Goal: Check status: Check status

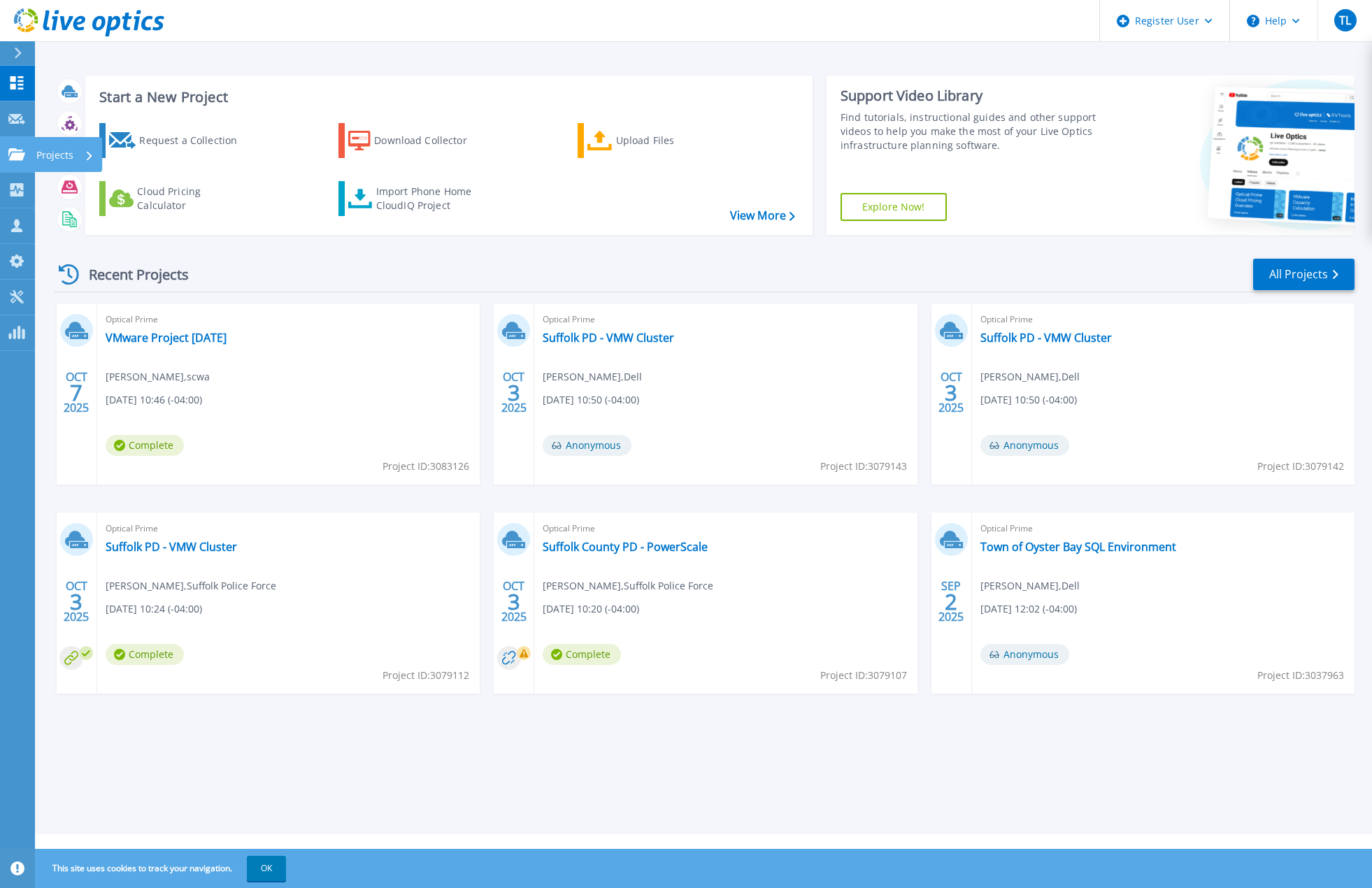
click at [14, 155] on icon at bounding box center [16, 154] width 17 height 12
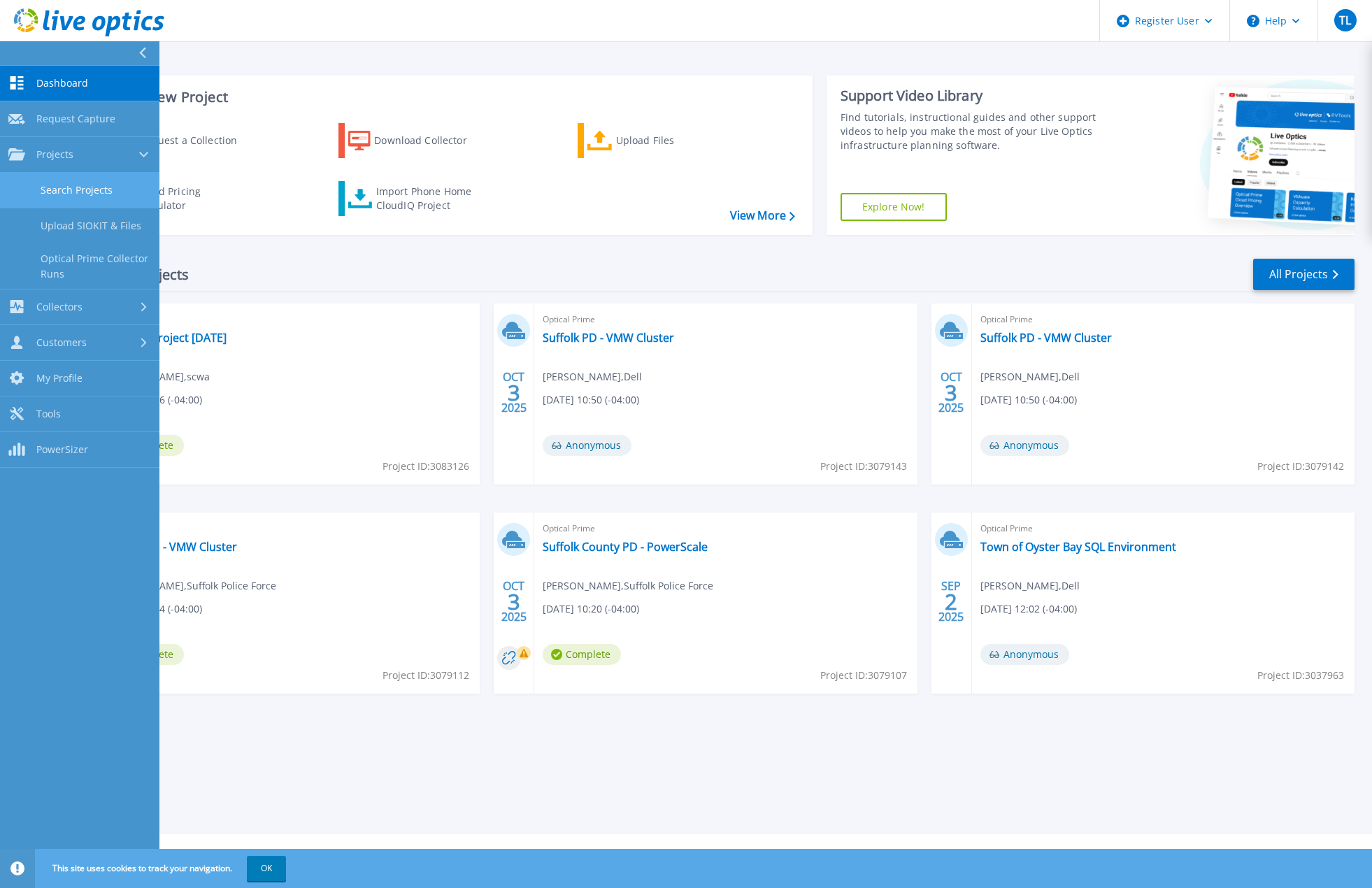
click at [86, 184] on link "Search Projects" at bounding box center [79, 191] width 159 height 36
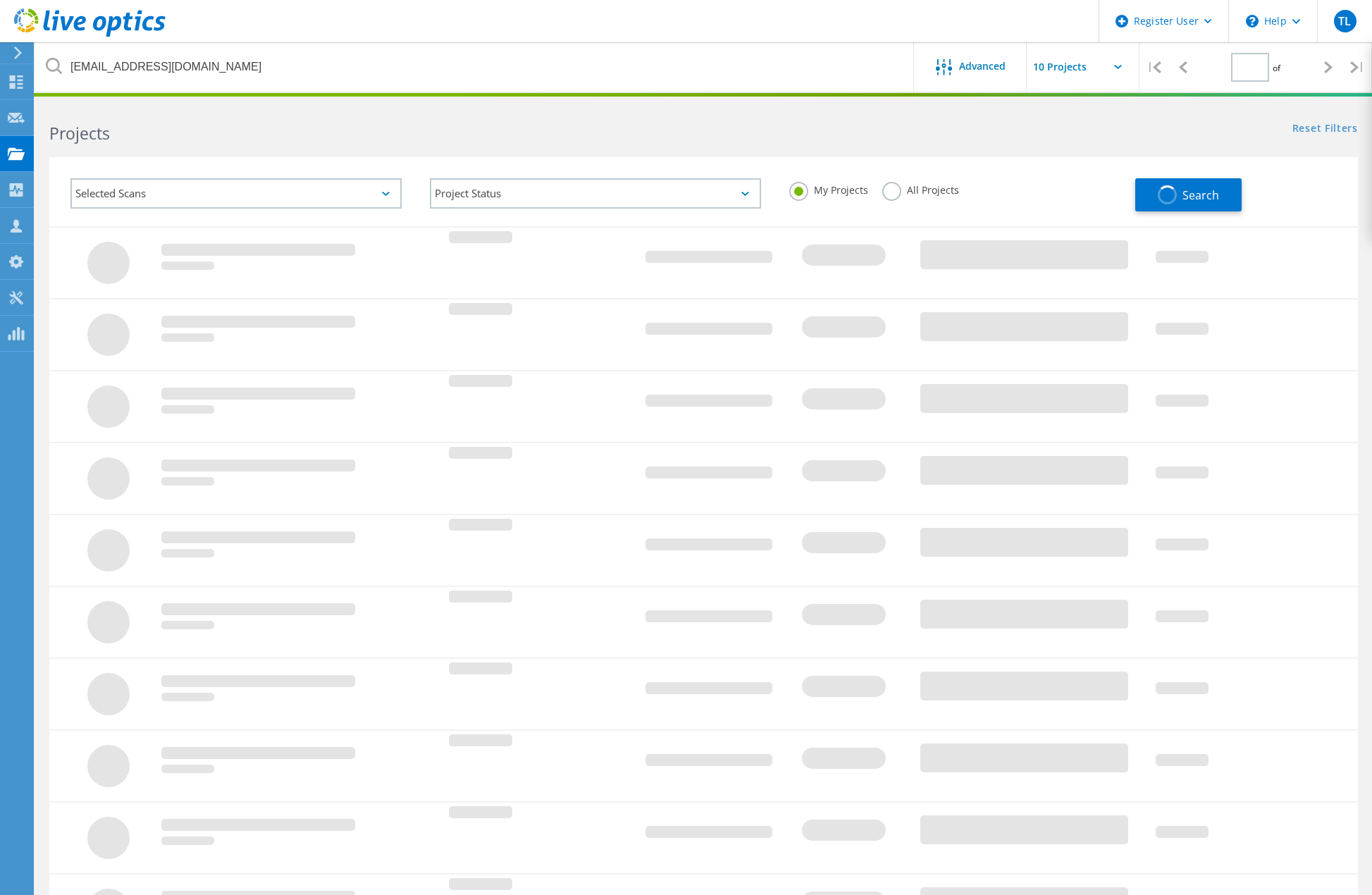
type input "1"
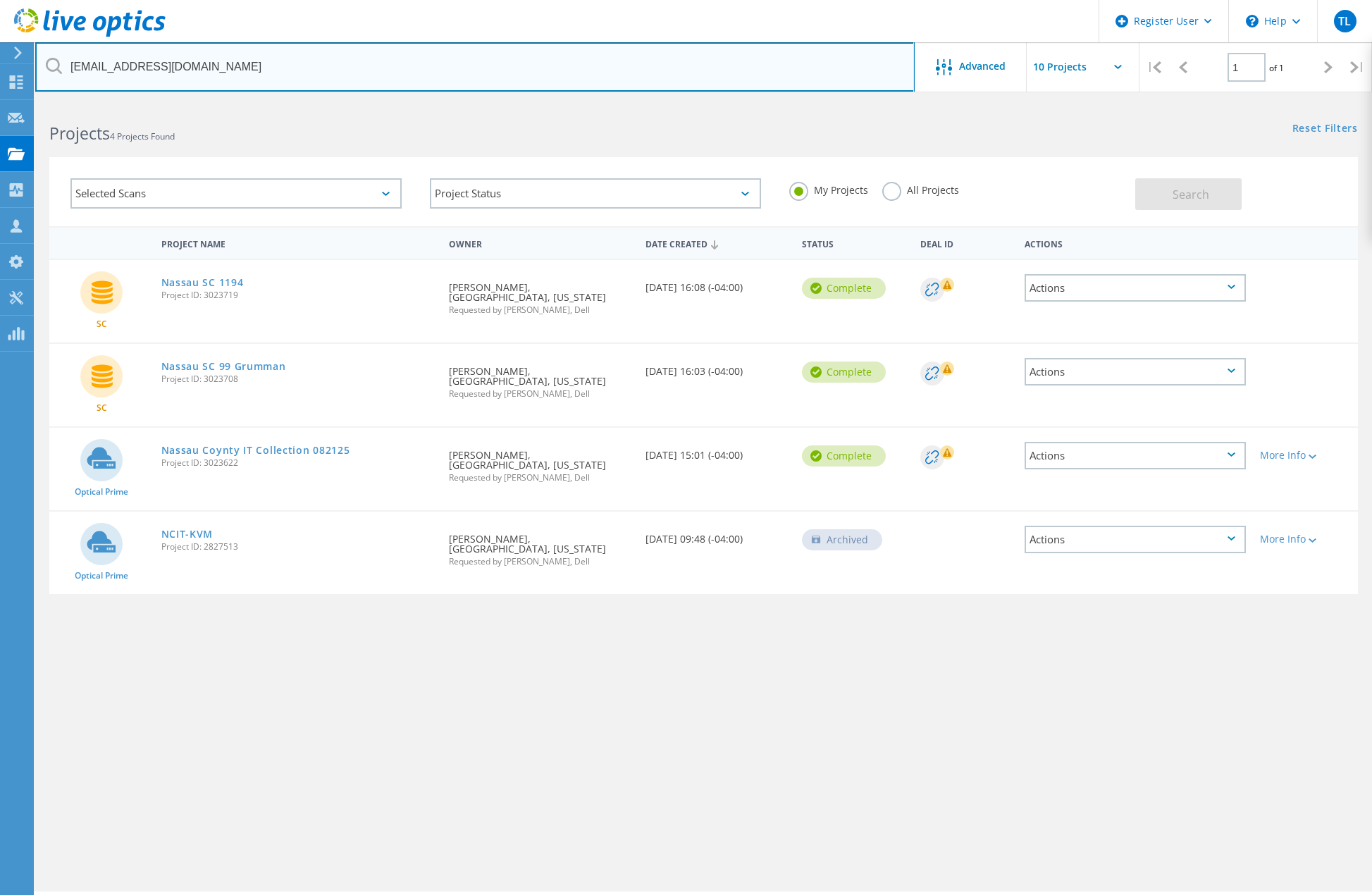
drag, startPoint x: 248, startPoint y: 66, endPoint x: -43, endPoint y: 75, distance: 291.1
click at [0, 75] on html "Register User \n Help Explore Helpful Articles Contact Support TL Dell User Tun…" at bounding box center [686, 467] width 1372 height 934
click at [319, 68] on input "text" at bounding box center [475, 67] width 879 height 49
type input "2945941"
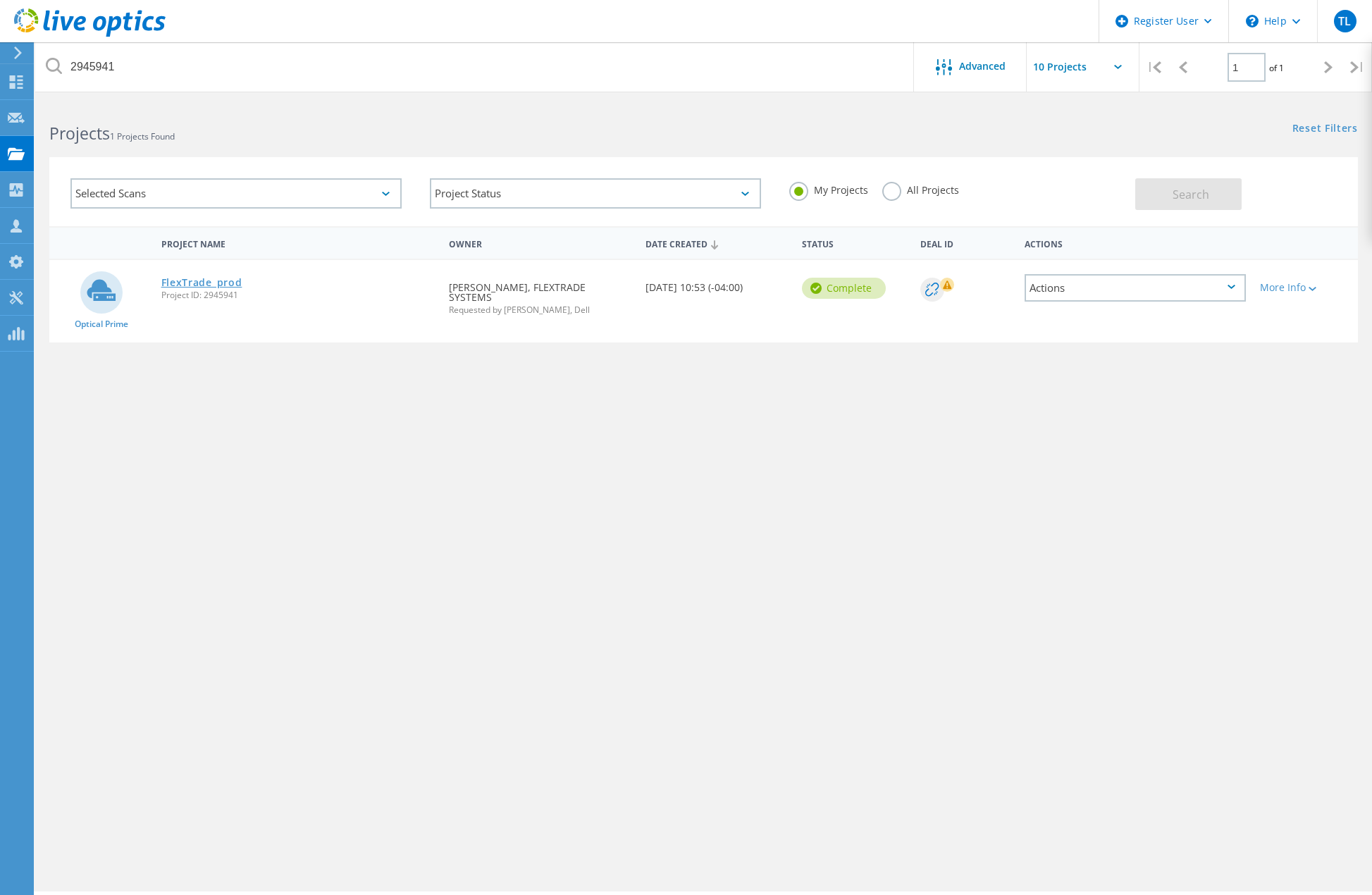
click at [211, 284] on link "FlexTrade_prod" at bounding box center [201, 282] width 81 height 10
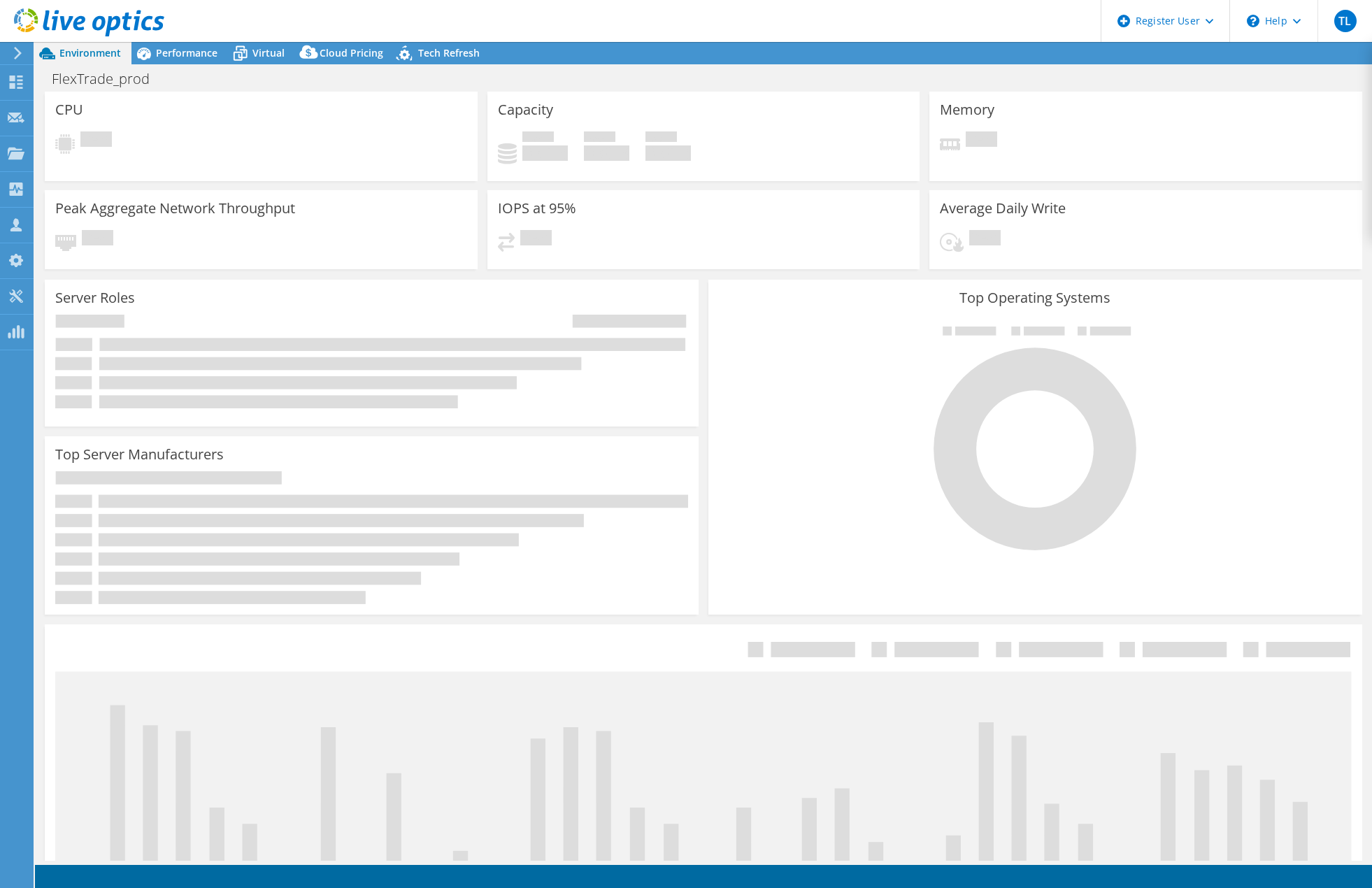
select select "USD"
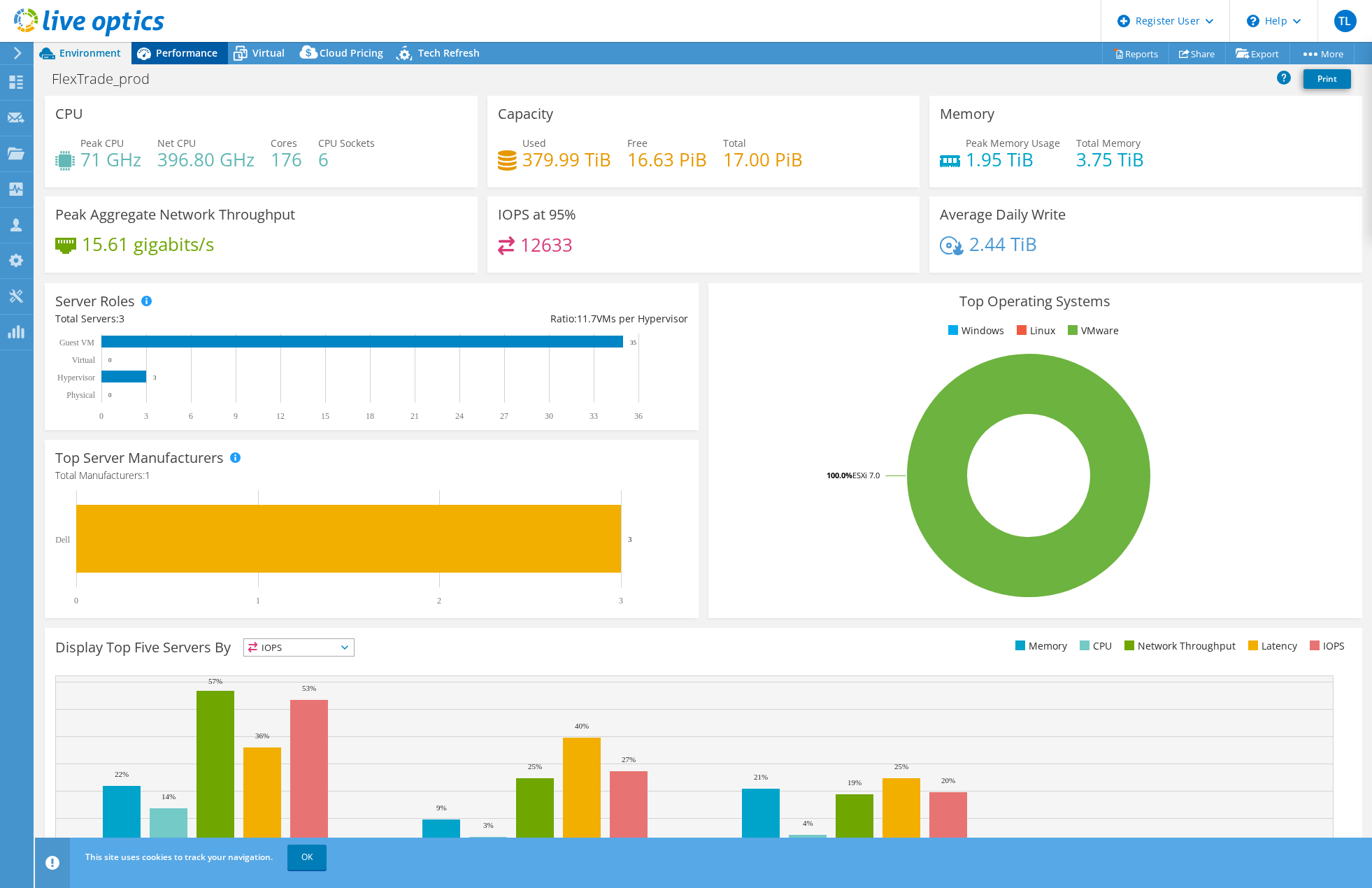
click at [200, 50] on span "Performance" at bounding box center [186, 52] width 61 height 13
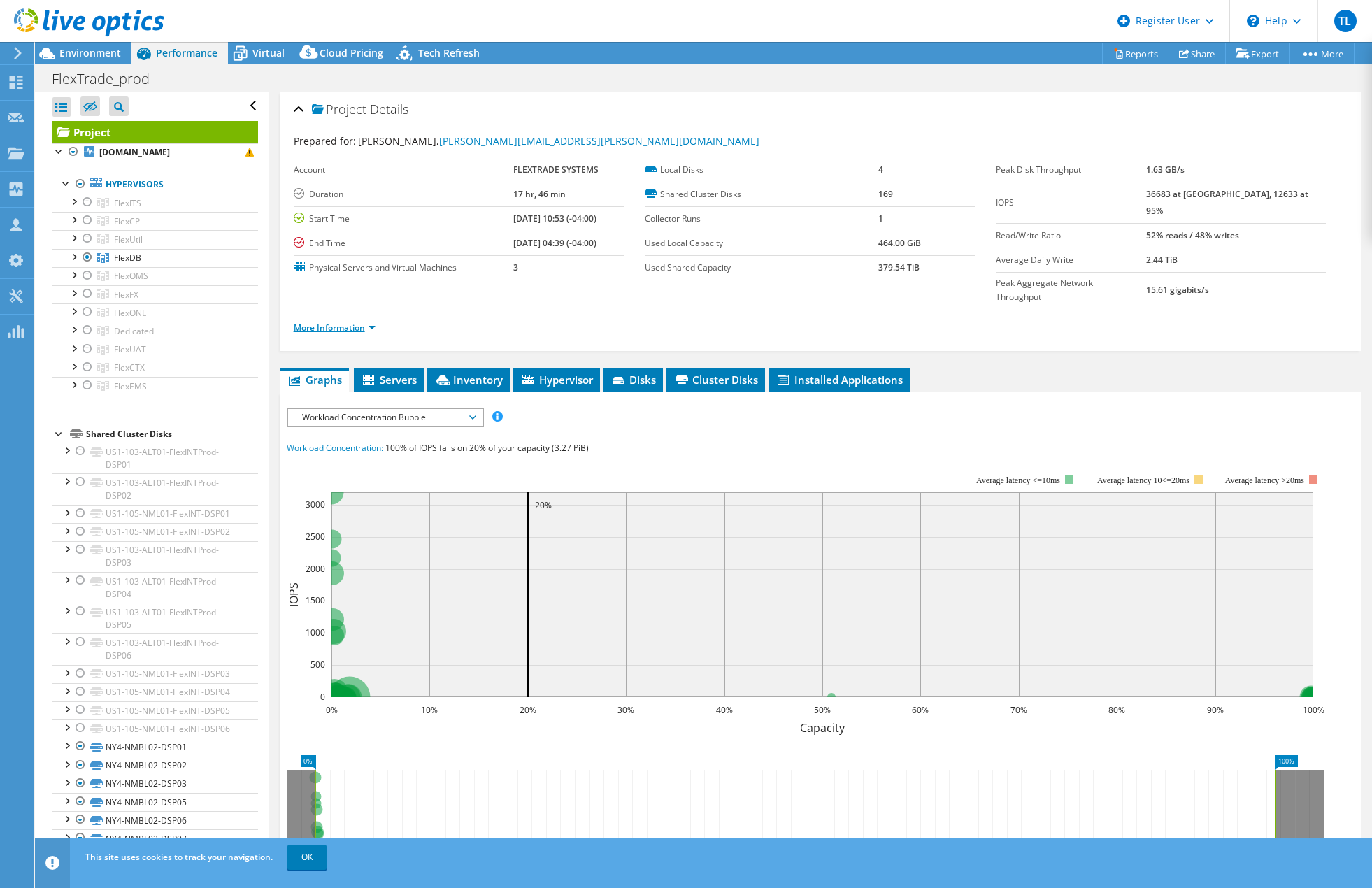
click at [339, 322] on link "More Information" at bounding box center [334, 327] width 82 height 12
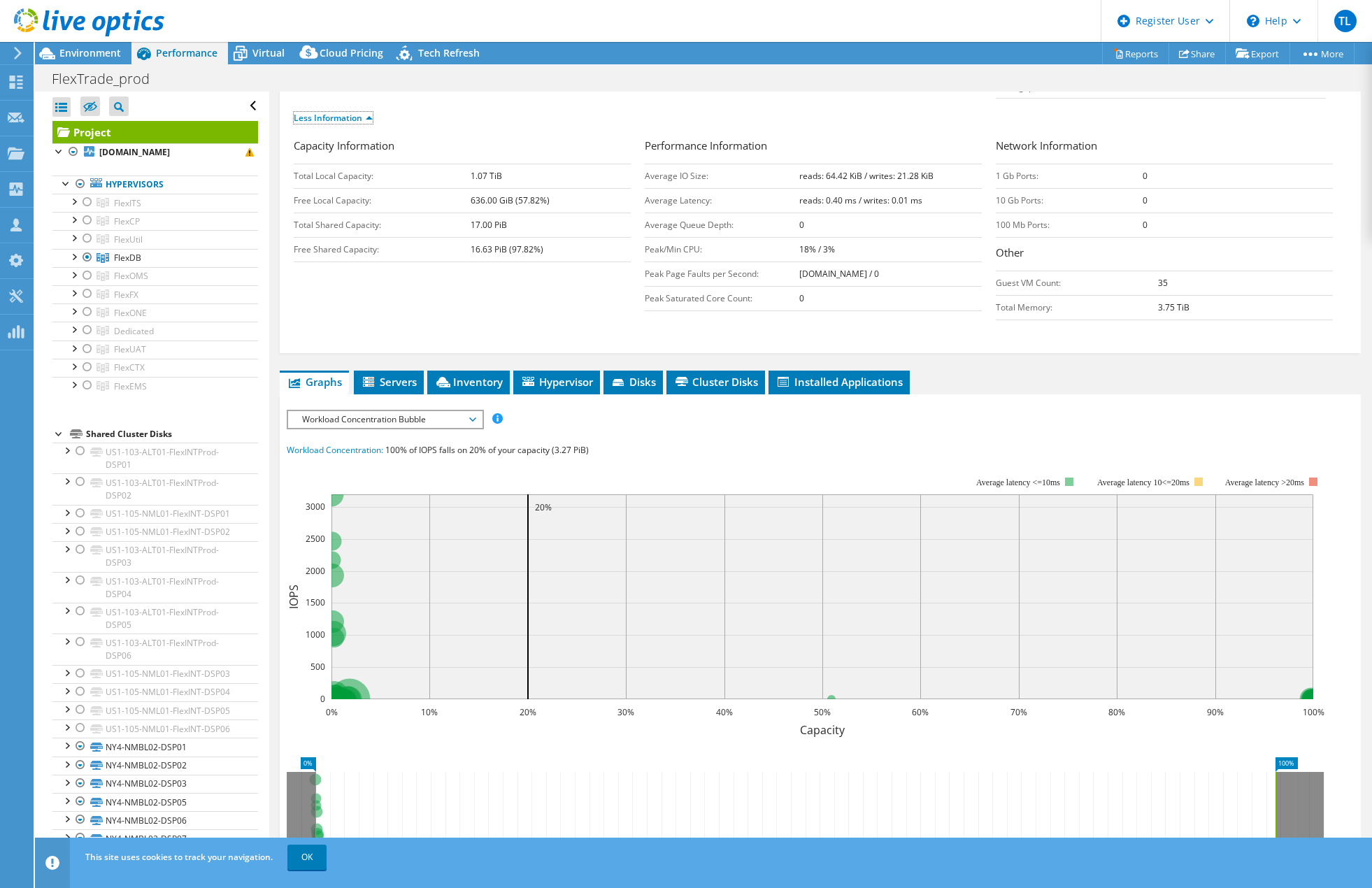
scroll to position [233, 0]
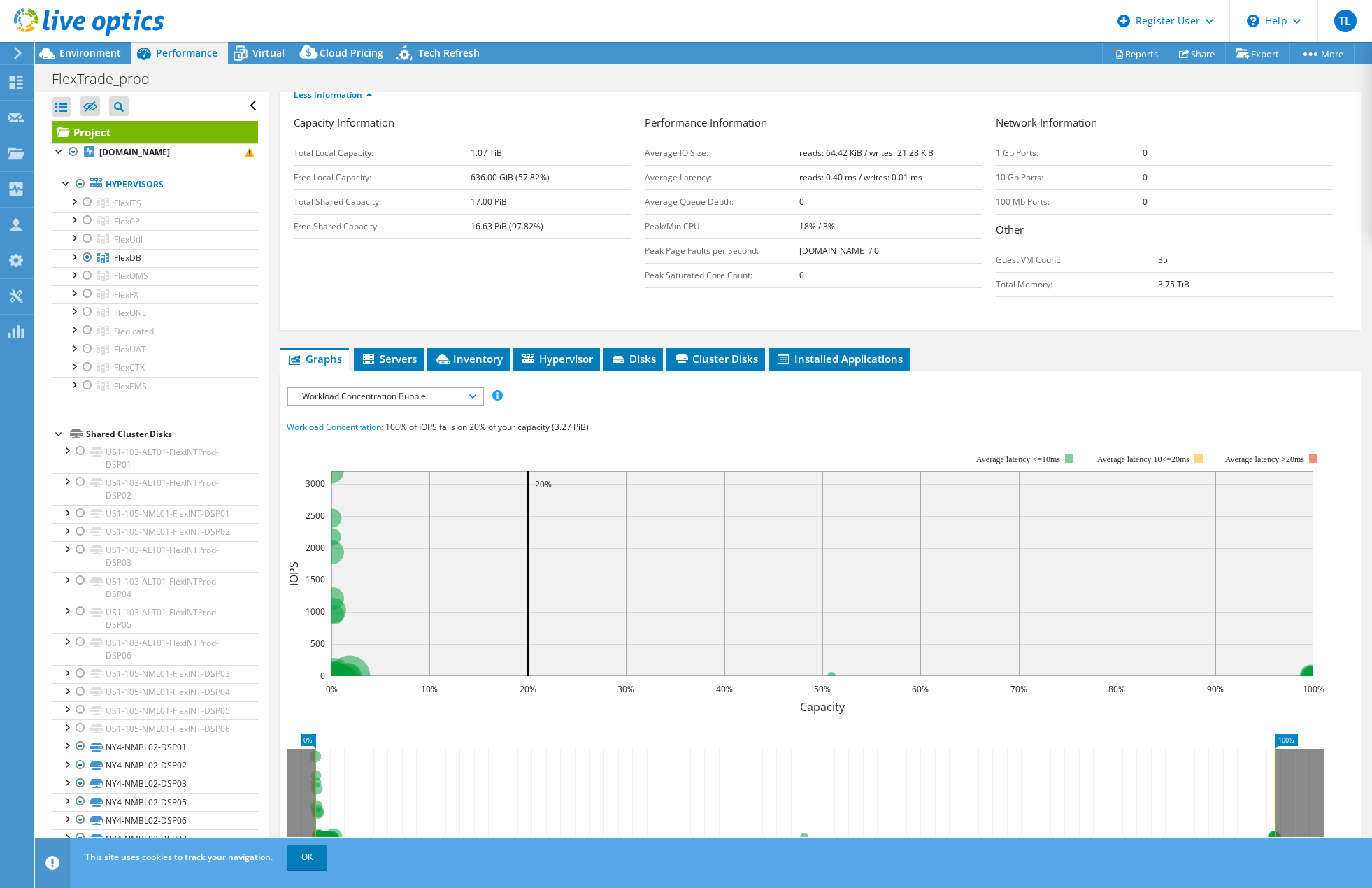
click at [459, 388] on span "Workload Concentration Bubble" at bounding box center [385, 396] width 180 height 17
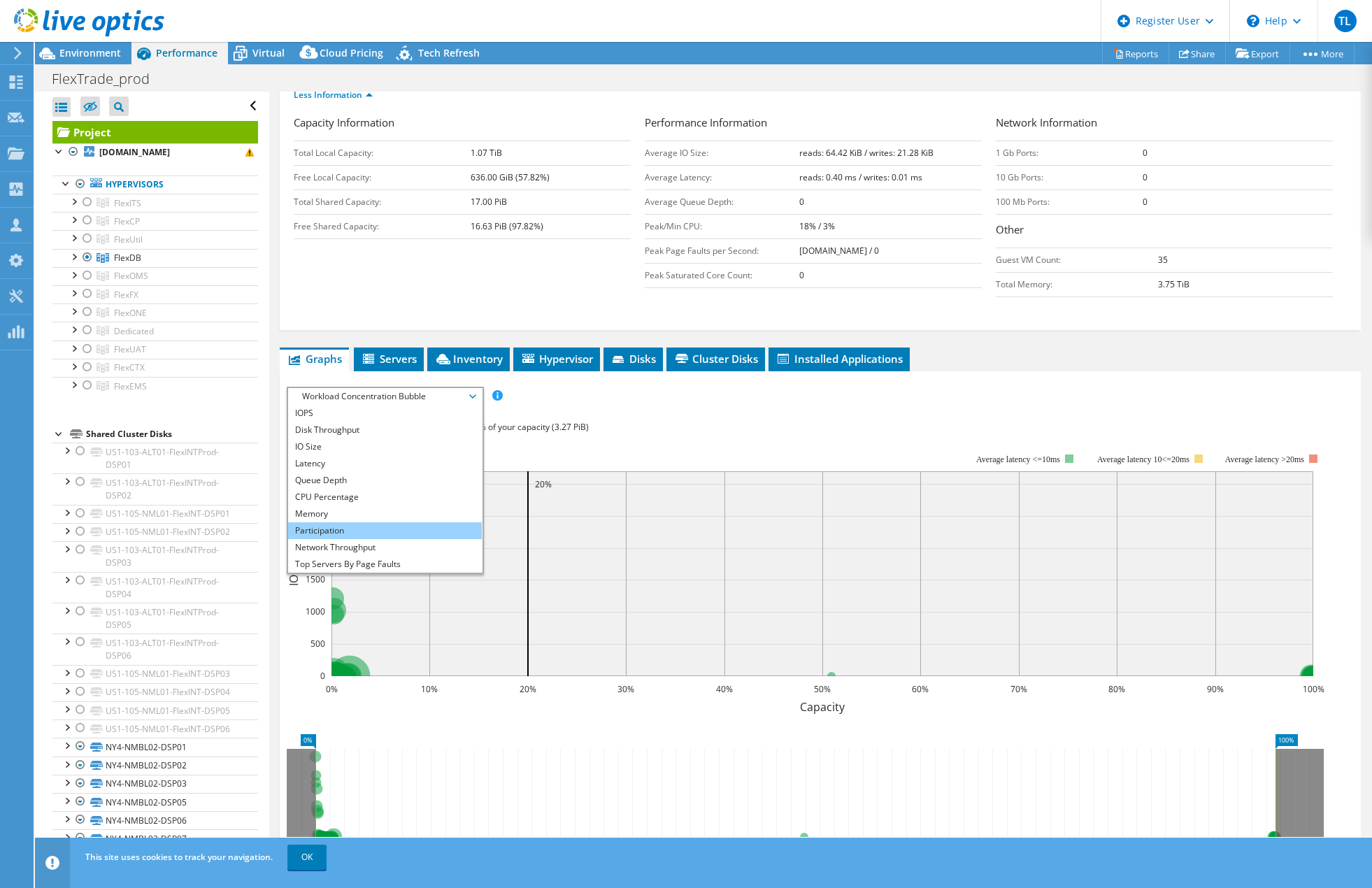
scroll to position [50, 0]
click at [368, 555] on li "All" at bounding box center [384, 564] width 193 height 17
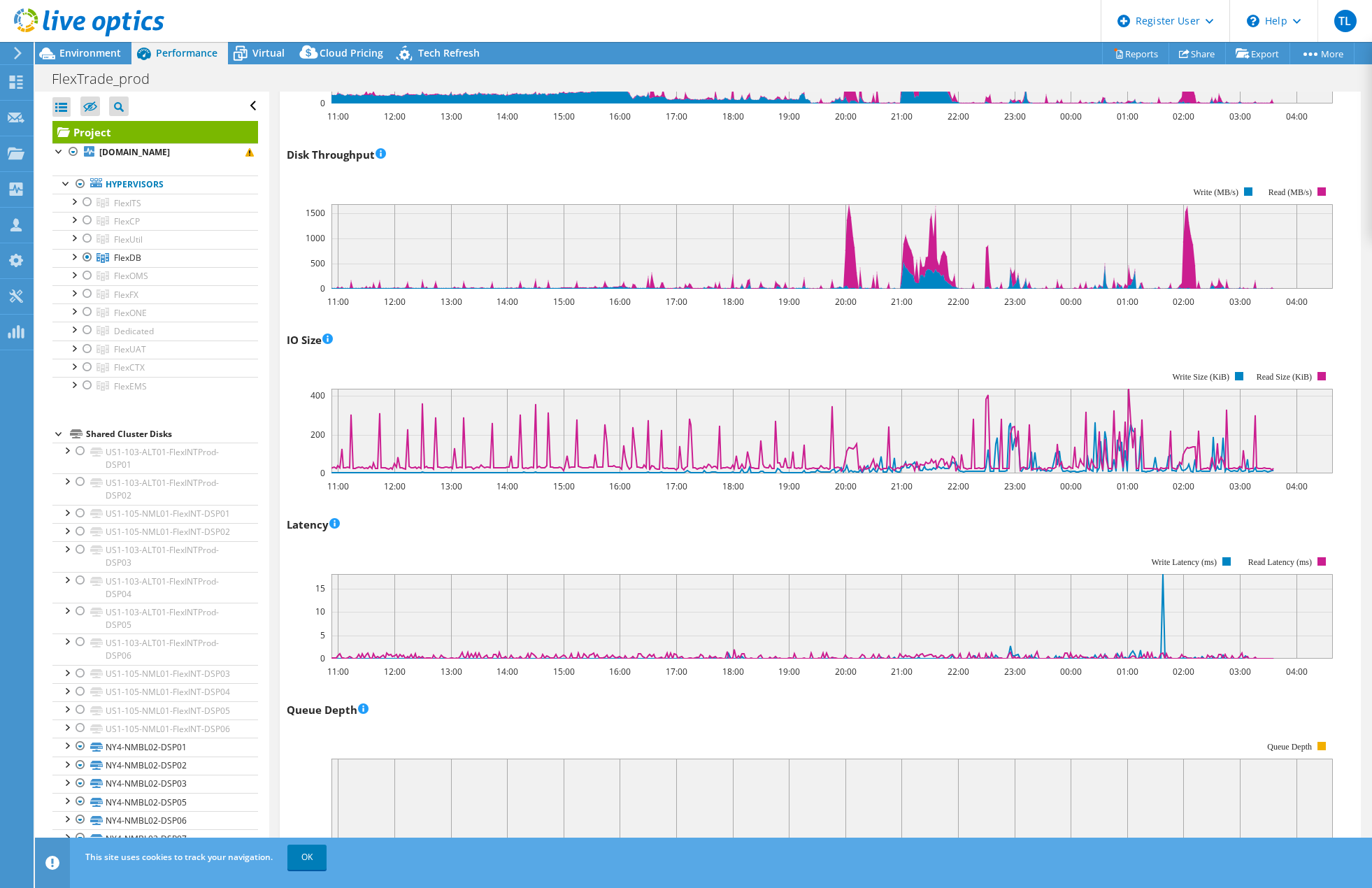
scroll to position [653, 0]
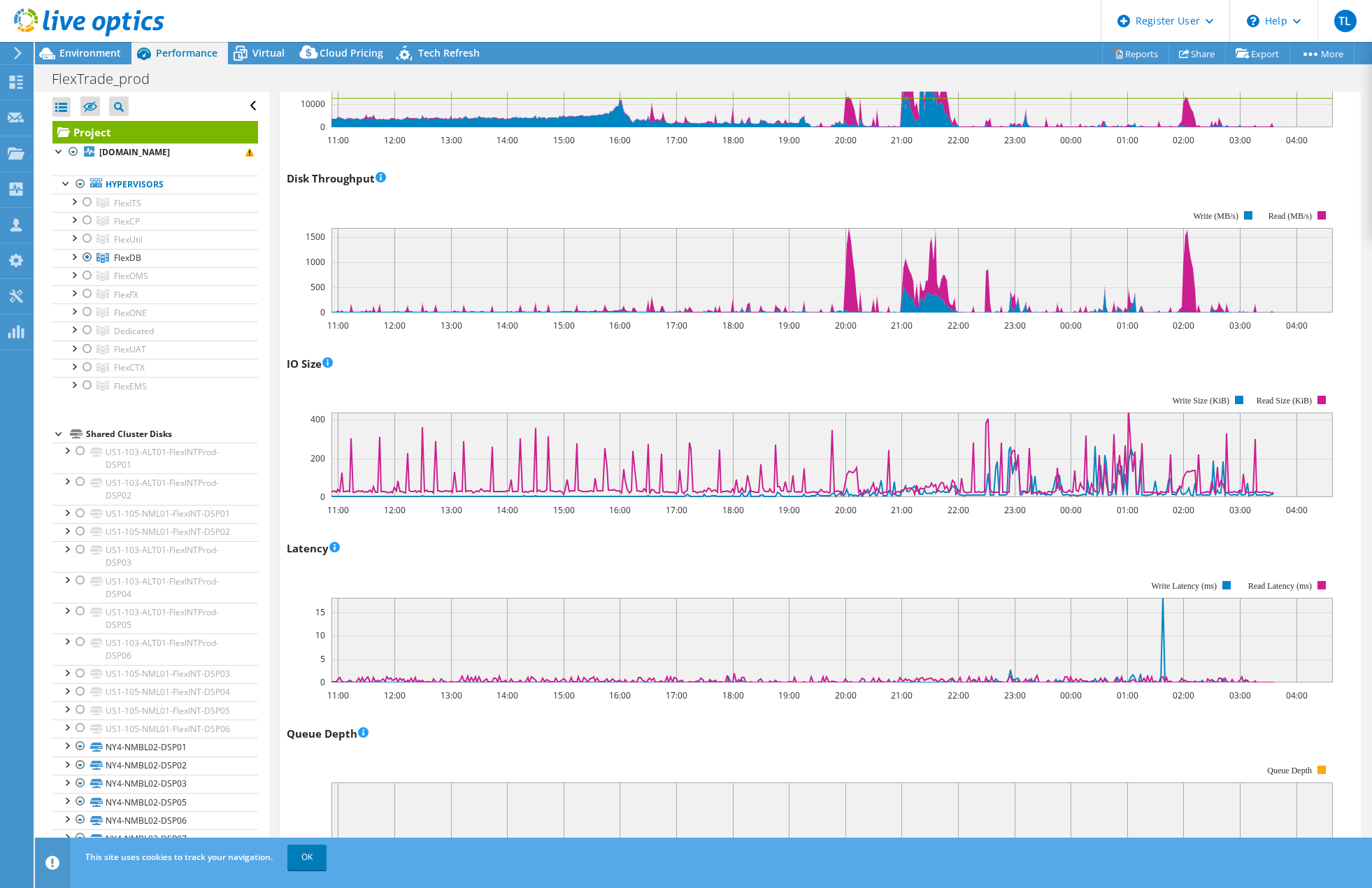
click at [810, 376] on rect at bounding box center [810, 446] width 1047 height 140
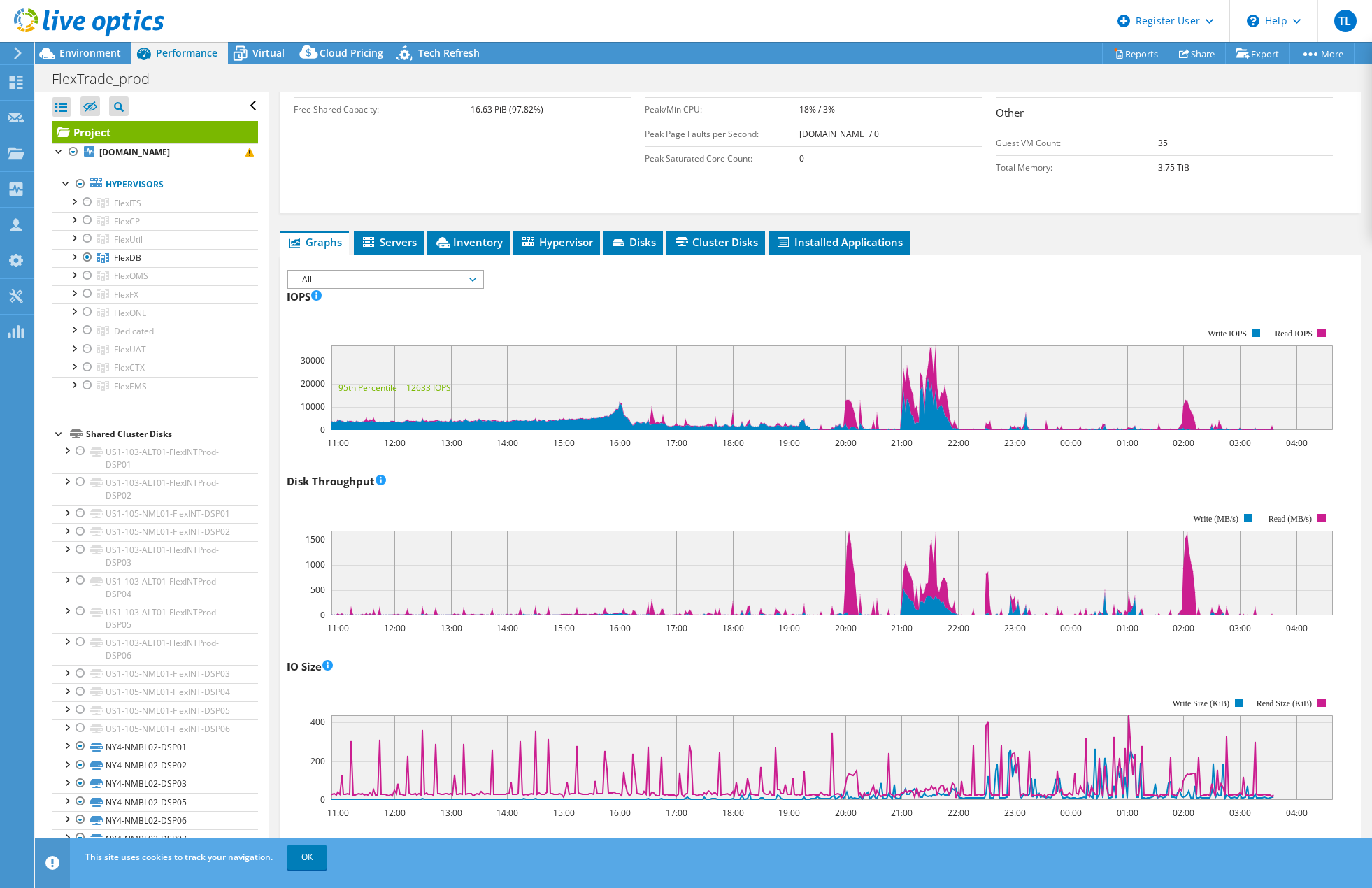
scroll to position [373, 0]
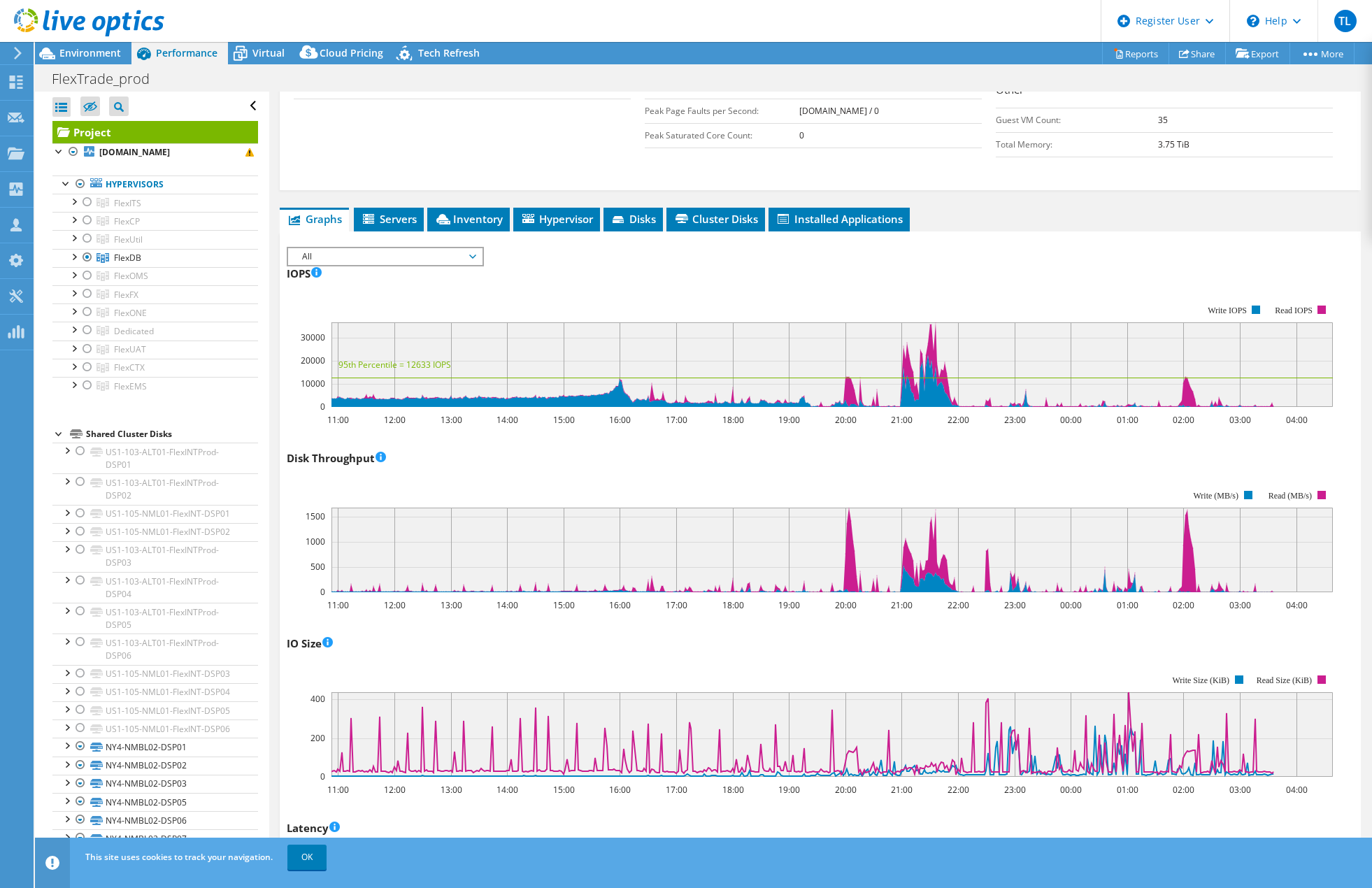
click at [704, 447] on div "Disk Throughput 11:00 12:00 13:00 14:00 15:00 16:00 17:00 18:00 19:00 20:00 21:…" at bounding box center [820, 528] width 1067 height 164
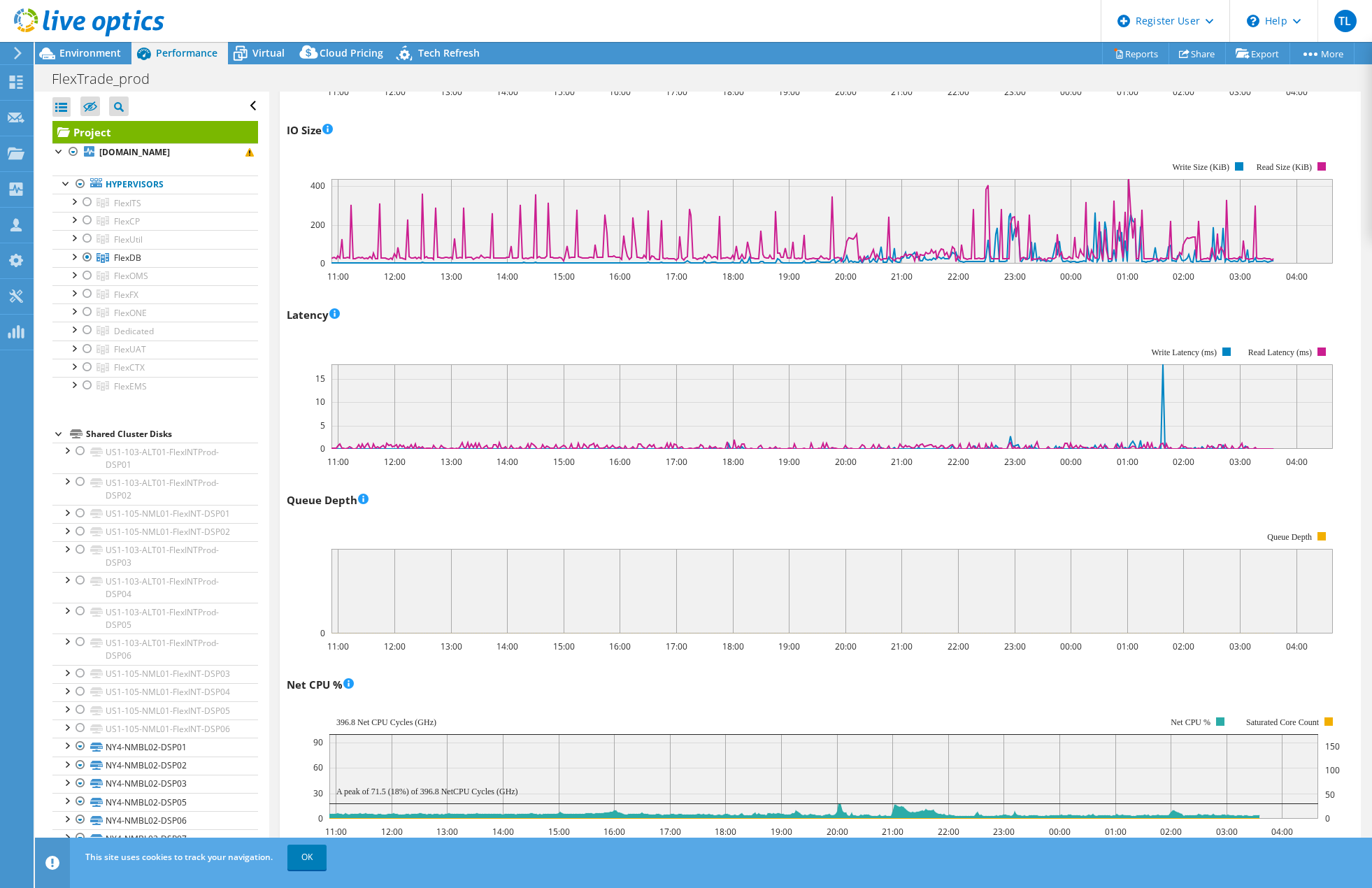
scroll to position [909, 0]
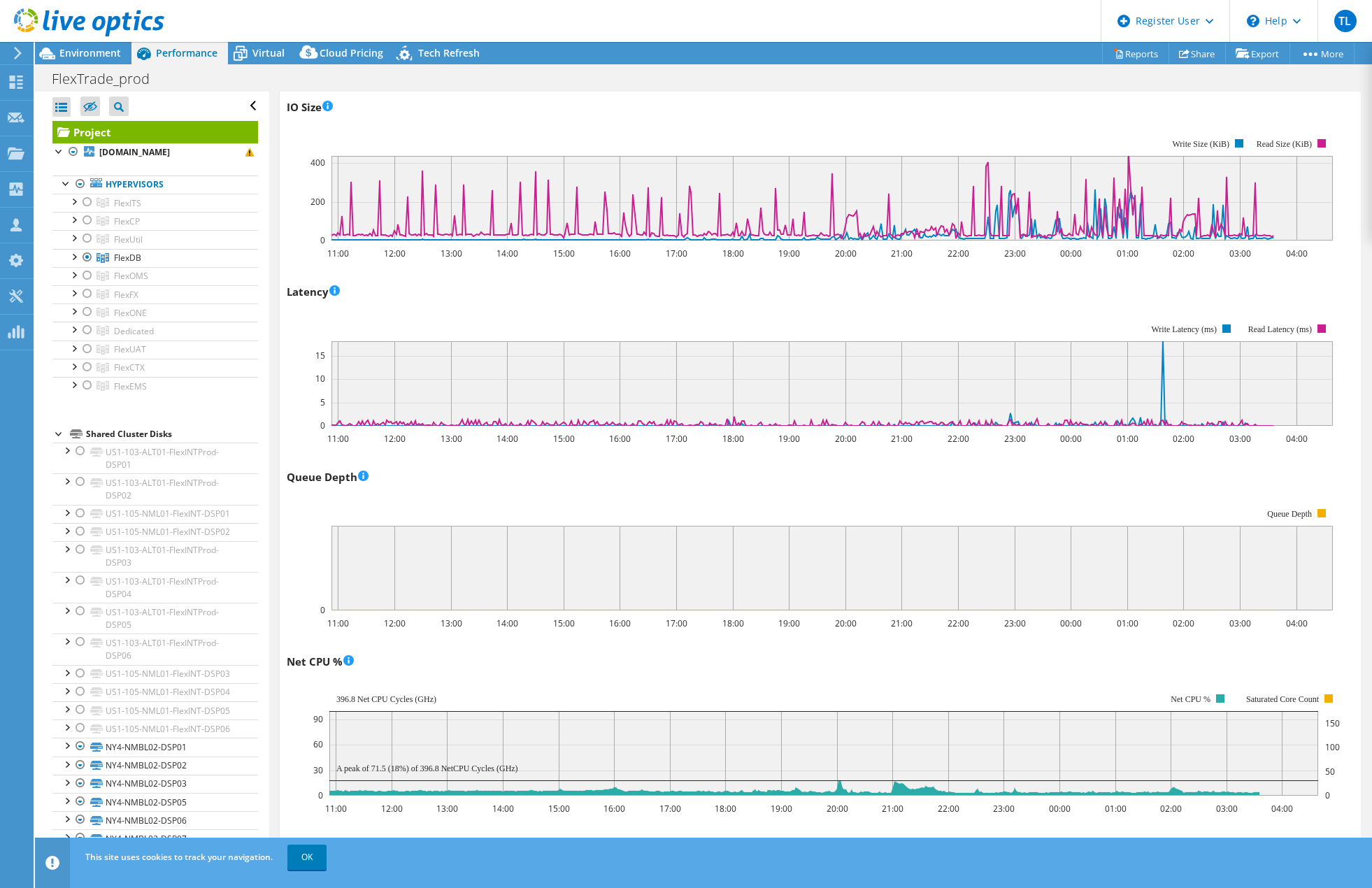
click at [277, 8] on header "TL Dell User Tung Lam Tung.Lam@dell.com Dell My Profile Log Out \n Help Explore…" at bounding box center [686, 21] width 1372 height 42
click at [11, 75] on icon at bounding box center [16, 82] width 17 height 13
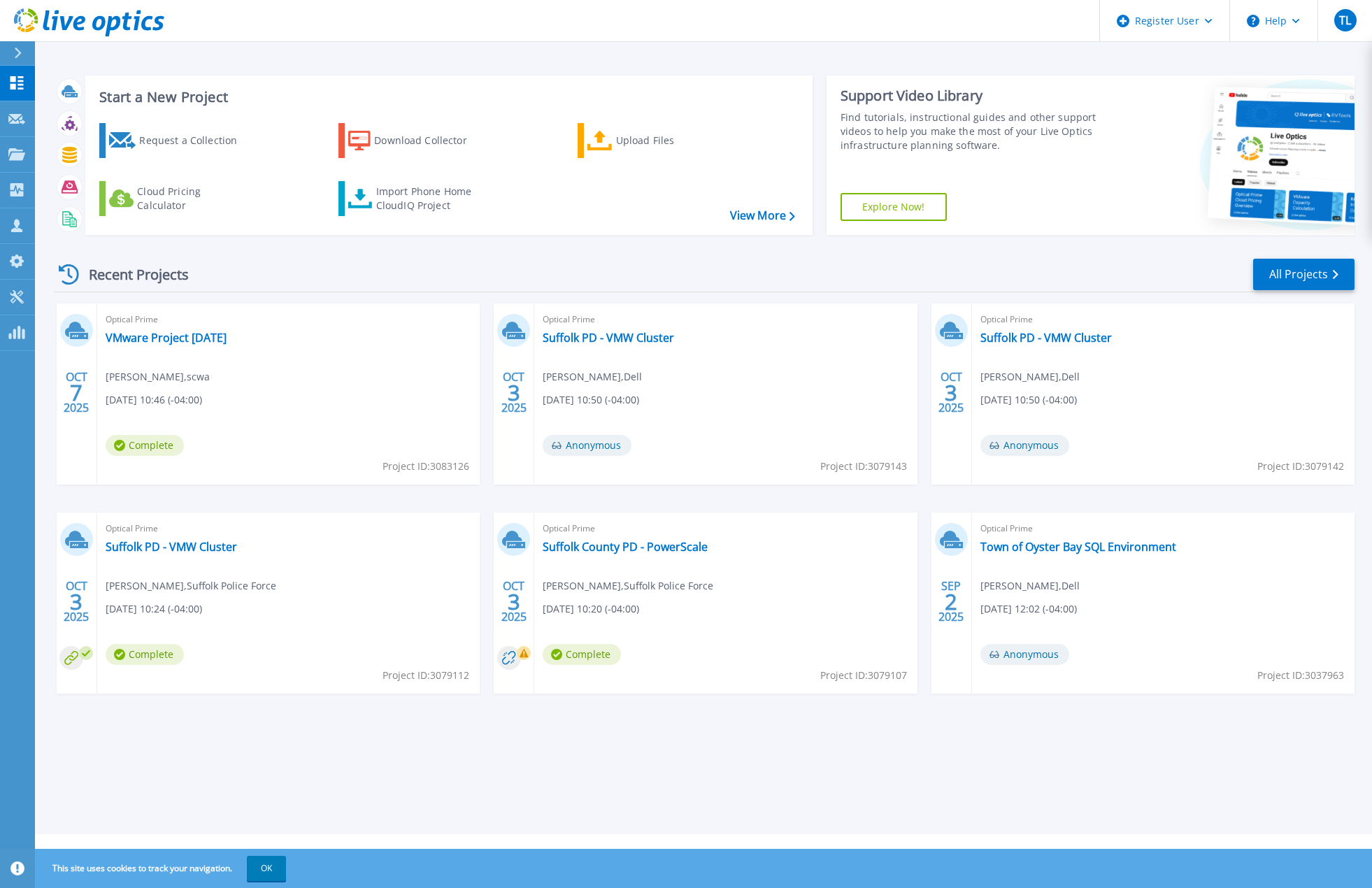
click at [432, 272] on div "Recent Projects All Projects" at bounding box center [704, 274] width 1301 height 35
click at [1052, 333] on link "Suffolk PD - VMW Cluster" at bounding box center [1047, 338] width 131 height 14
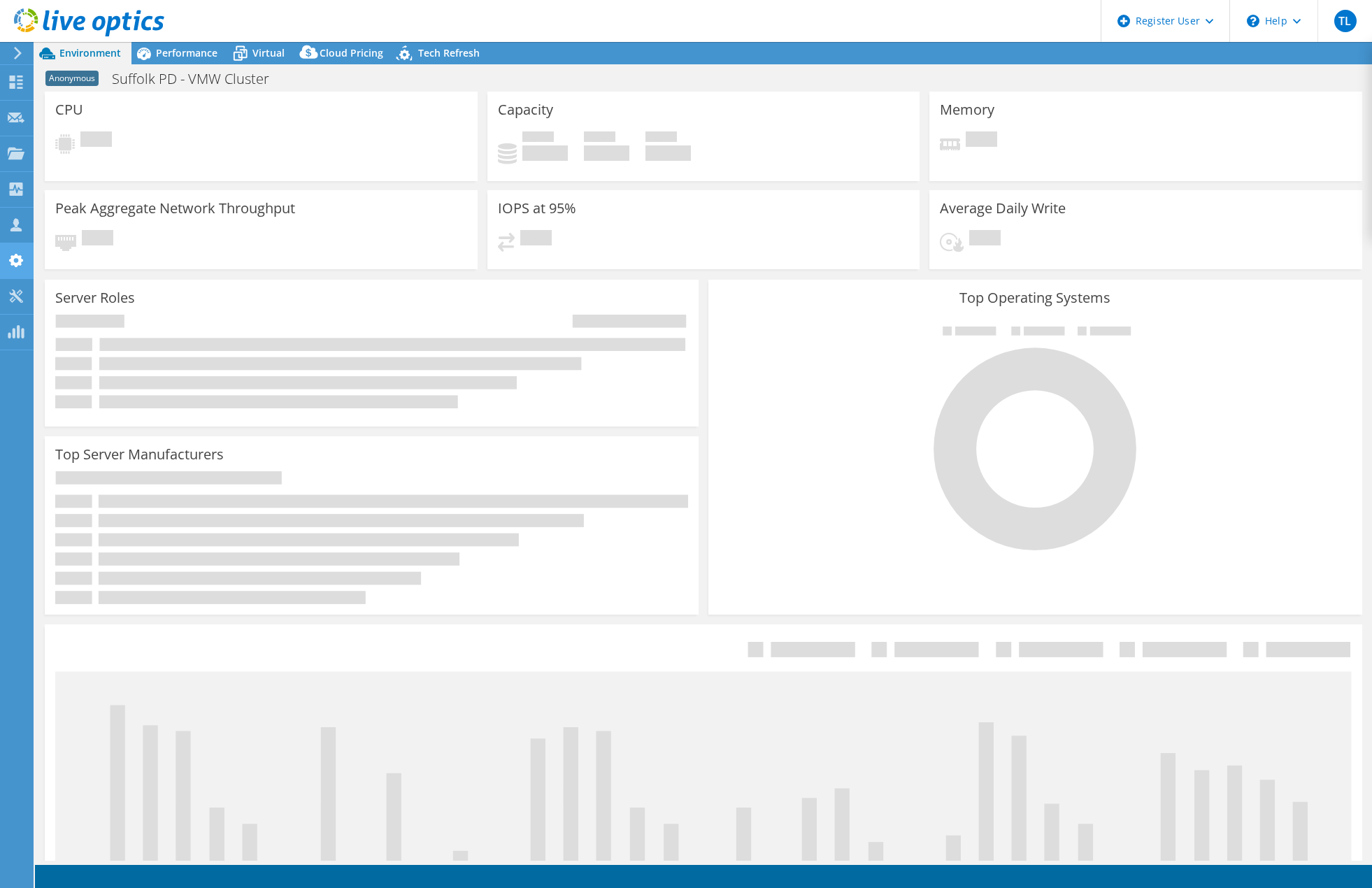
select select "USD"
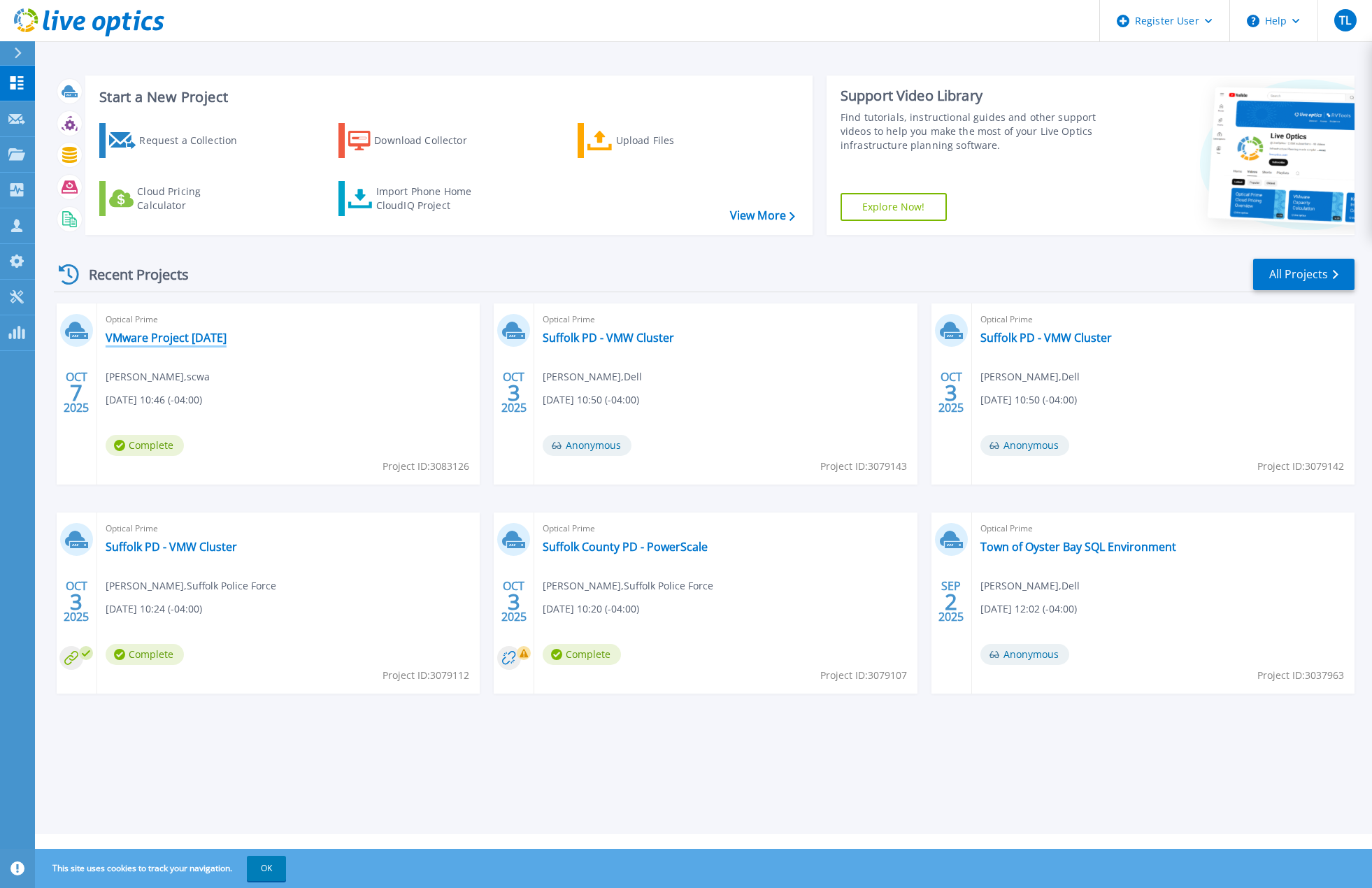
click at [211, 334] on link "VMware Project [DATE]" at bounding box center [165, 338] width 121 height 14
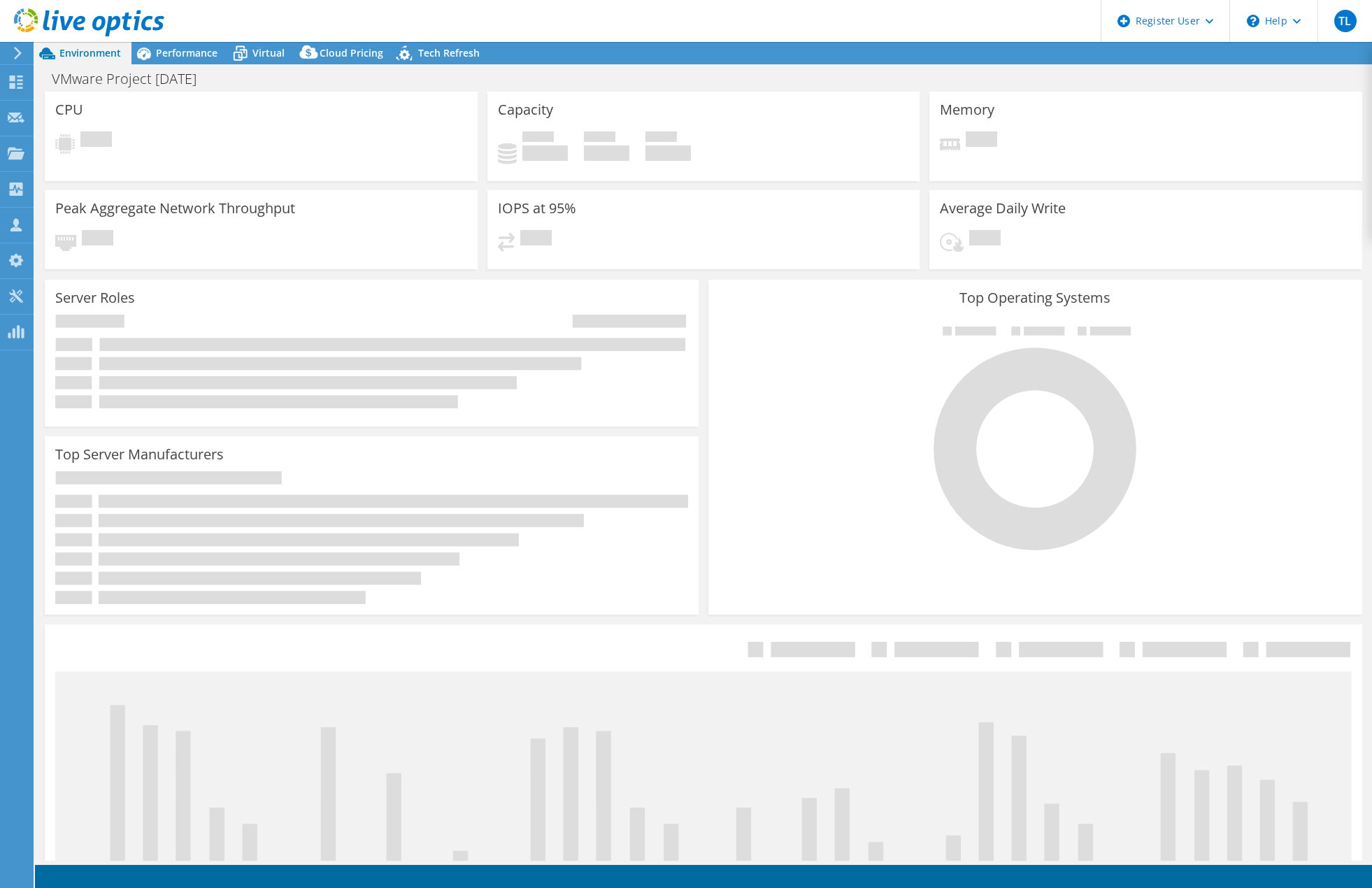
select select "USD"
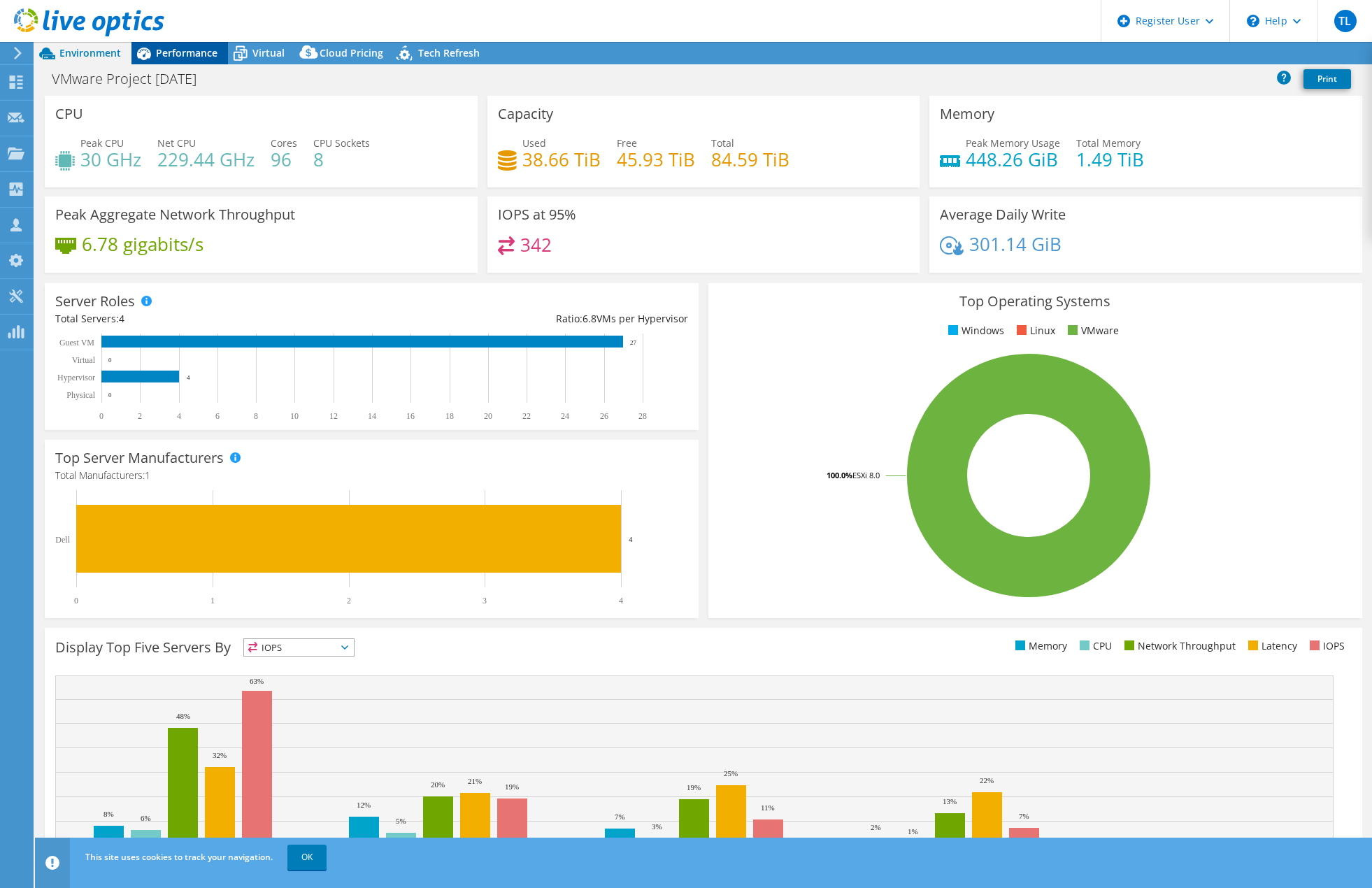
click at [191, 52] on span "Performance" at bounding box center [186, 52] width 61 height 13
